Goal: Task Accomplishment & Management: Use online tool/utility

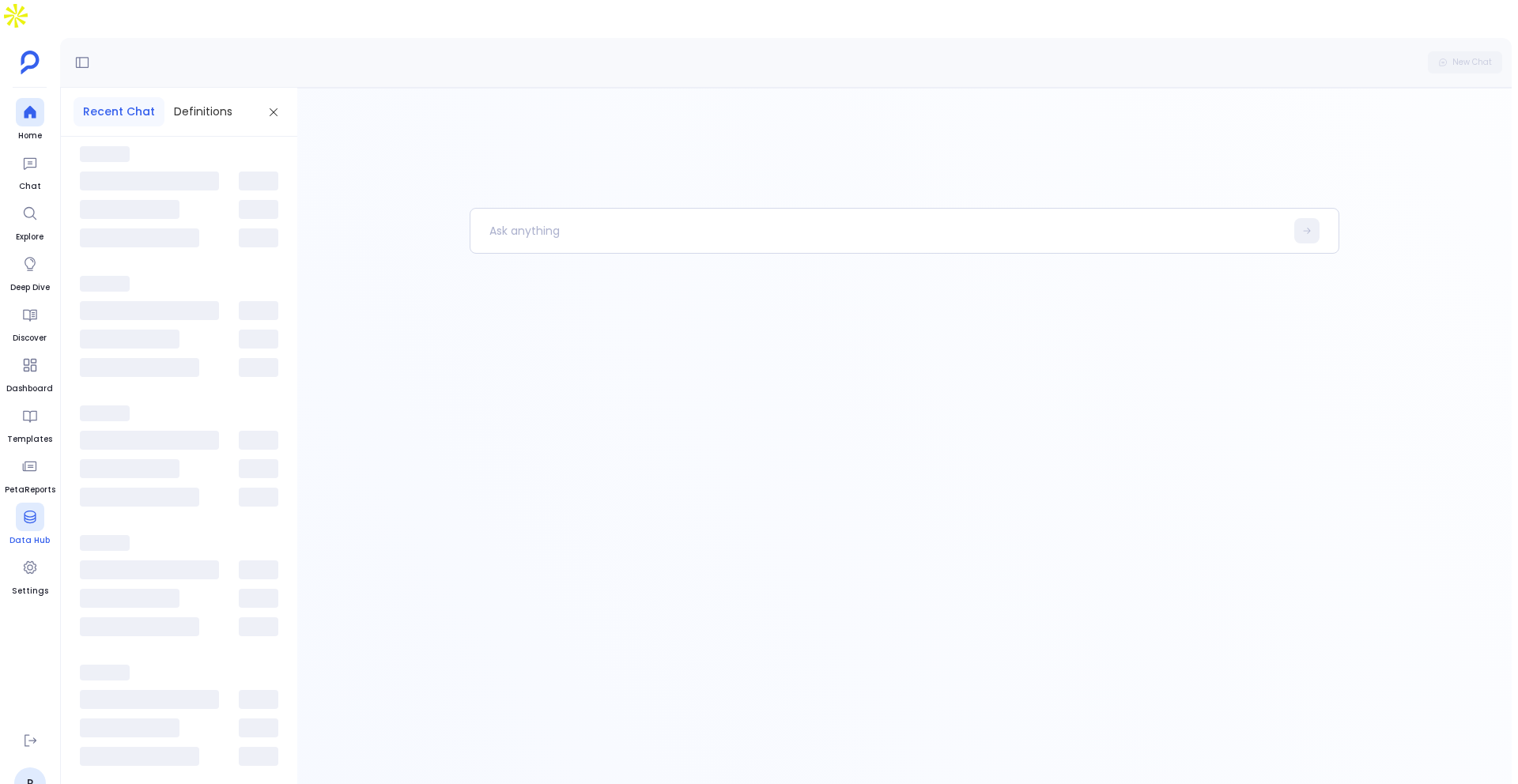
click at [20, 502] on div at bounding box center [30, 516] width 28 height 28
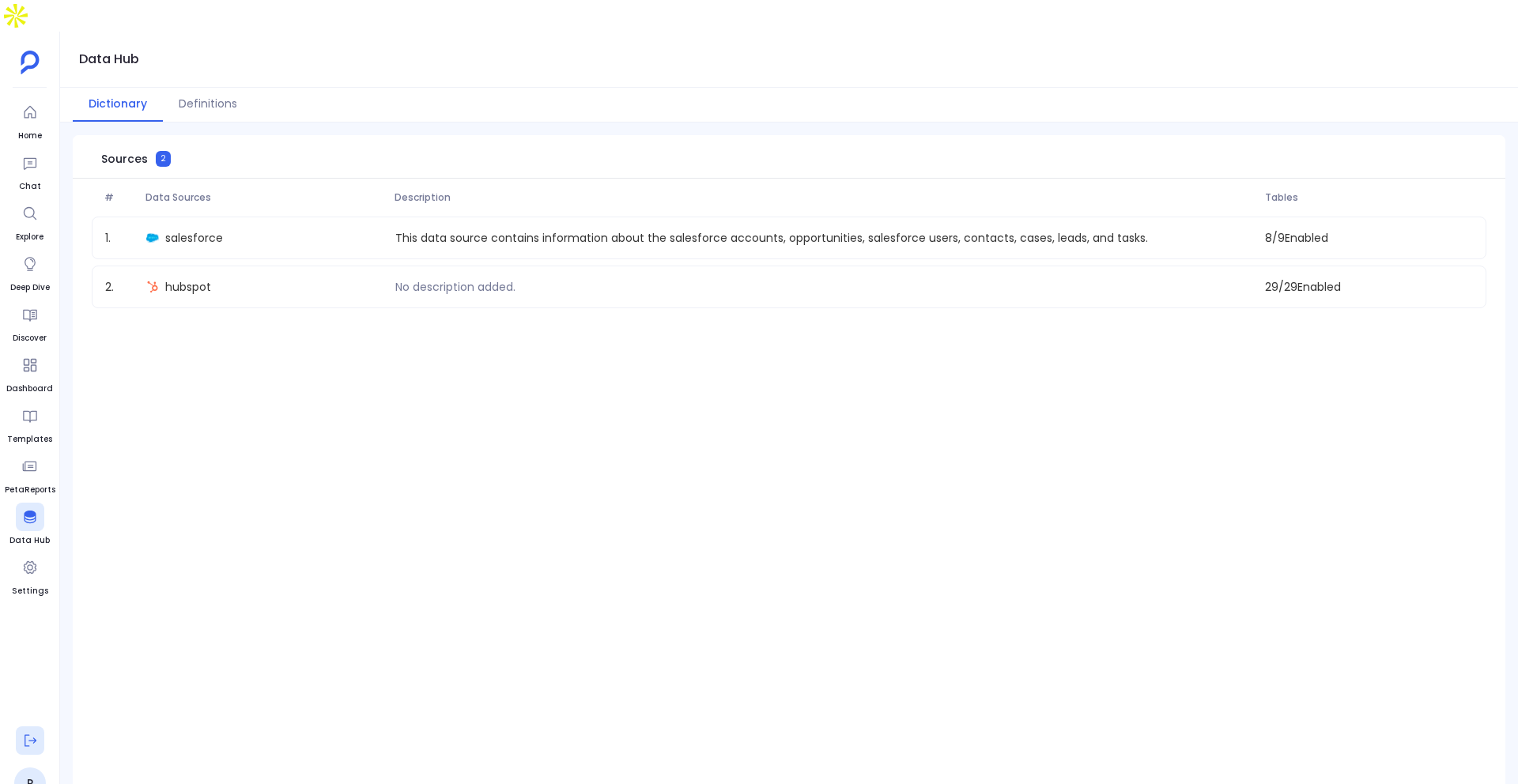
click at [25, 732] on icon at bounding box center [30, 741] width 16 height 16
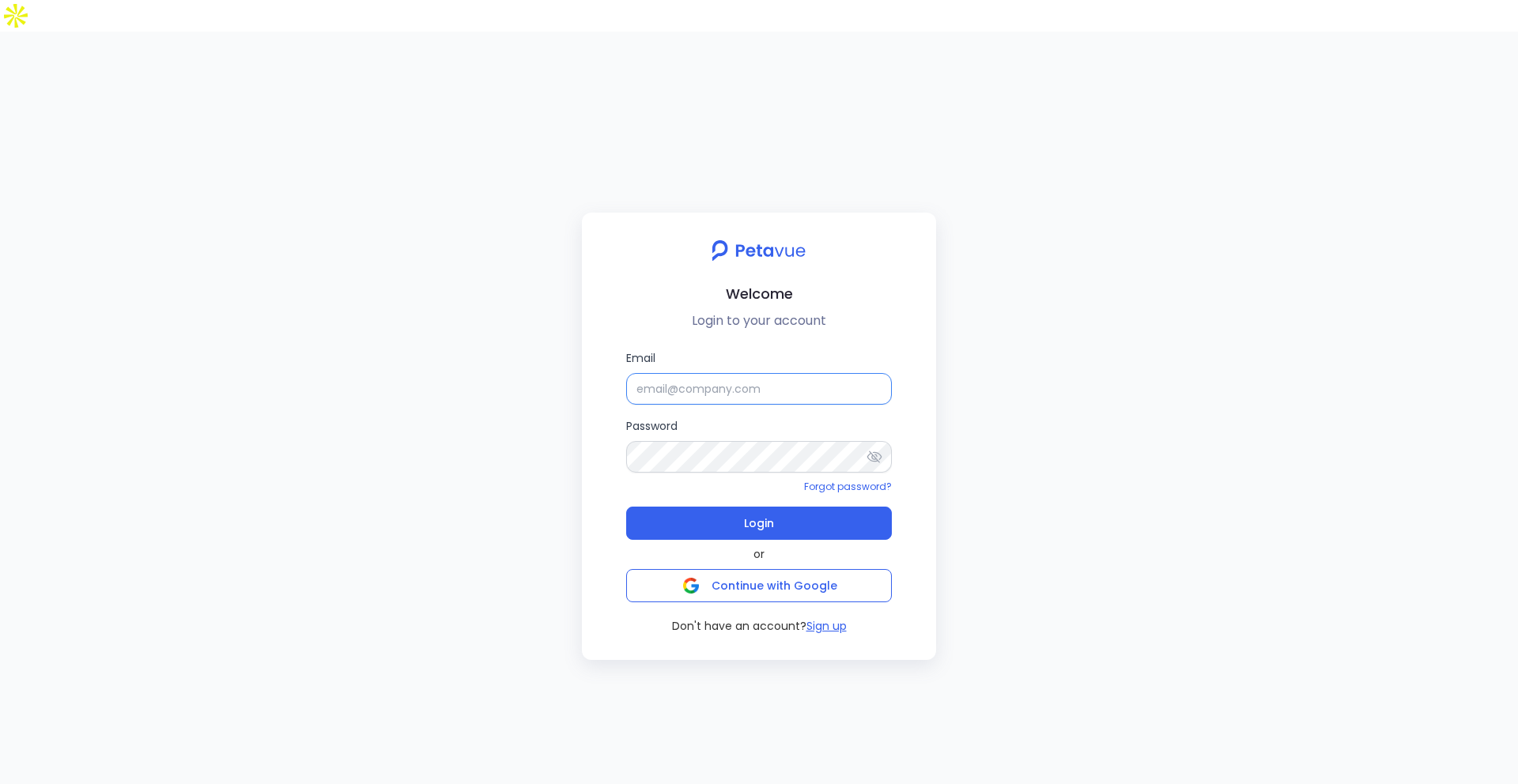
click at [751, 373] on input "Email" at bounding box center [759, 388] width 266 height 31
click at [679, 373] on input "Email" at bounding box center [759, 388] width 266 height 31
type input "[EMAIL_ADDRESS][DOMAIN_NAME]"
click at [738, 506] on button "Login" at bounding box center [759, 522] width 266 height 33
